Goal: Find specific page/section: Find specific page/section

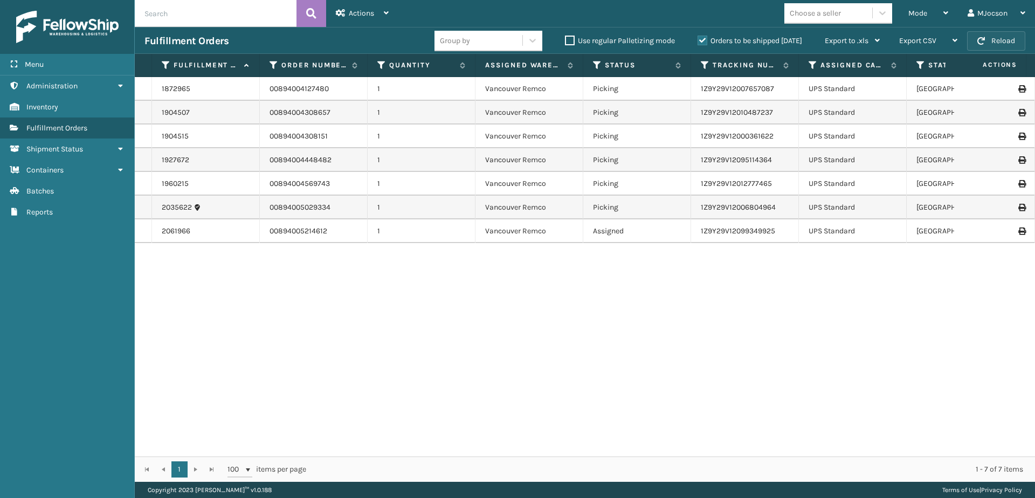
click at [1007, 38] on button "Reload" at bounding box center [996, 40] width 58 height 19
